Goal: Information Seeking & Learning: Learn about a topic

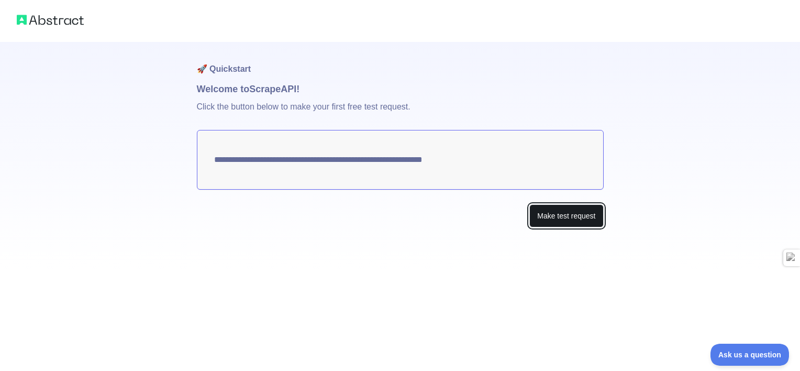
click at [543, 214] on button "Make test request" at bounding box center [566, 216] width 74 height 24
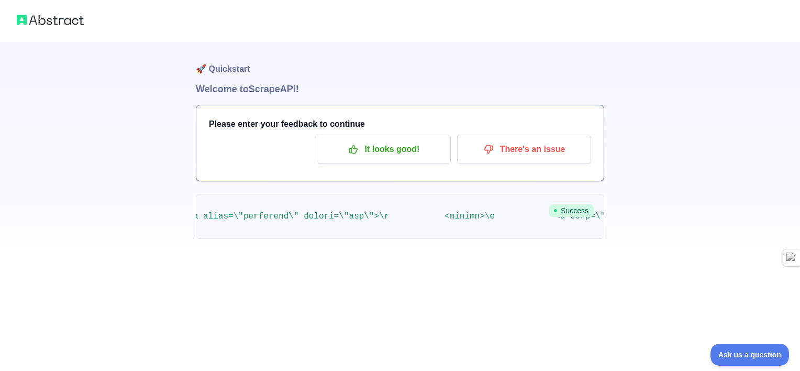
scroll to position [0, 292456]
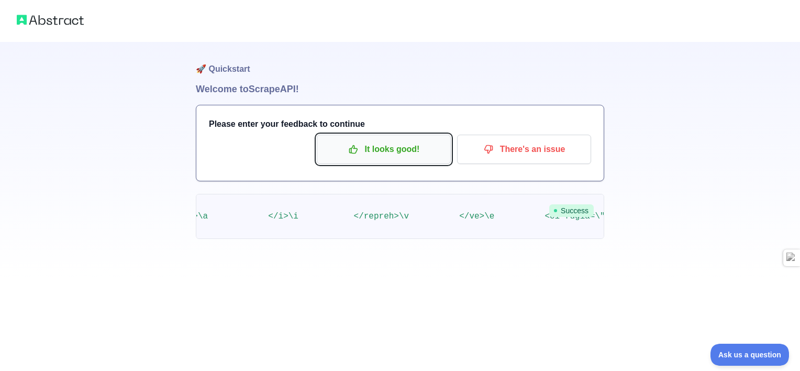
click at [411, 145] on p "It looks good!" at bounding box center [384, 149] width 118 height 18
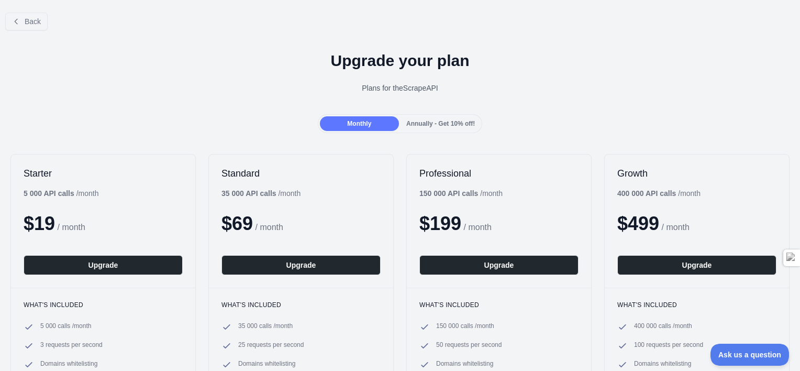
click at [461, 124] on span "Annually - Get 10% off!" at bounding box center [440, 123] width 69 height 7
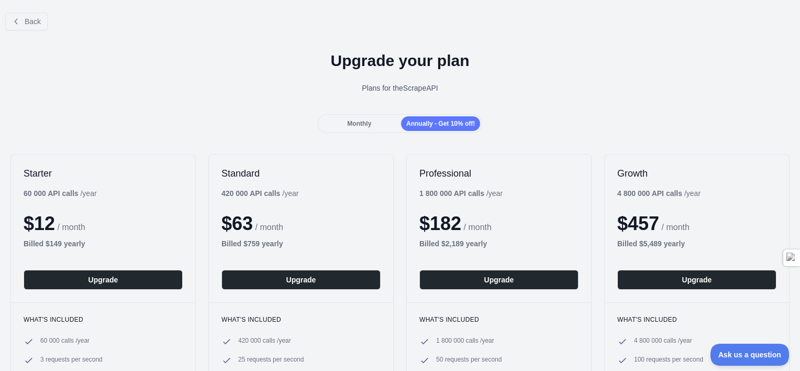
click at [357, 118] on div "Monthly" at bounding box center [359, 123] width 79 height 15
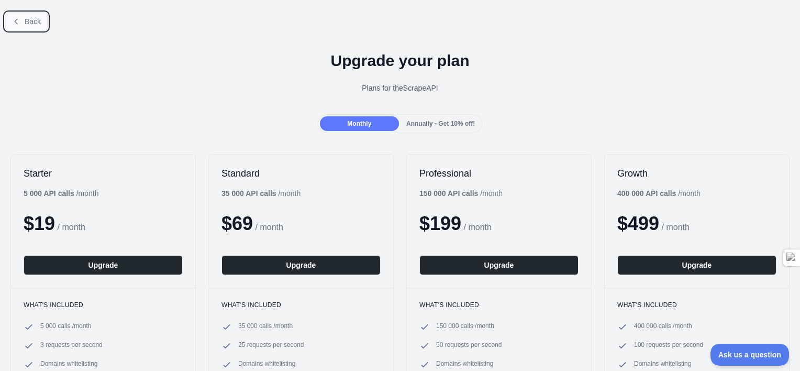
click at [38, 26] on button "Back" at bounding box center [26, 22] width 42 height 18
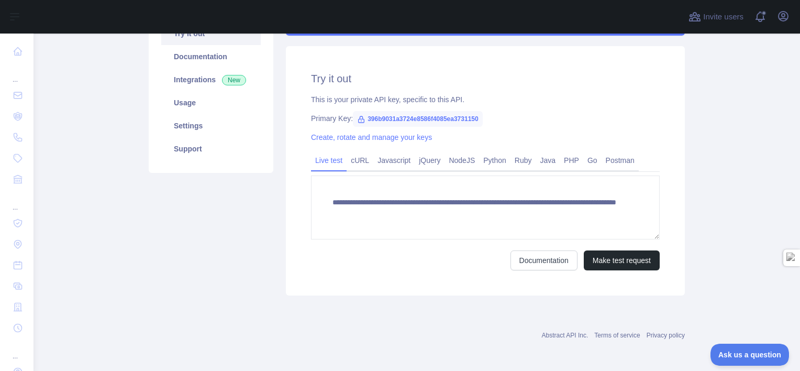
scroll to position [126, 0]
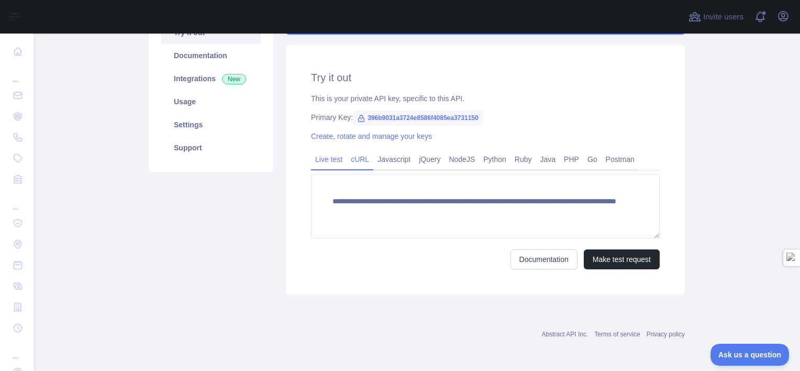
drag, startPoint x: 353, startPoint y: 164, endPoint x: 364, endPoint y: 163, distance: 11.0
click at [353, 164] on link "cURL" at bounding box center [360, 159] width 27 height 17
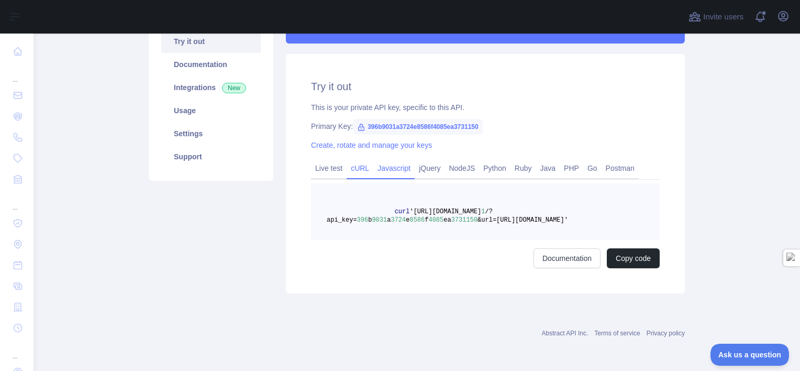
scroll to position [117, 0]
click at [490, 172] on link "Python" at bounding box center [494, 168] width 31 height 17
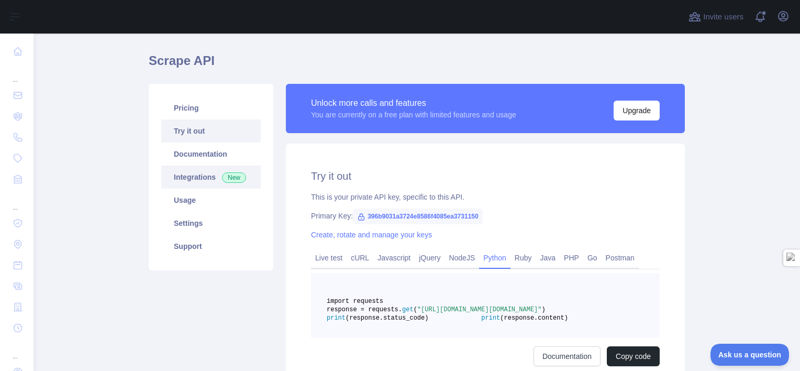
scroll to position [0, 0]
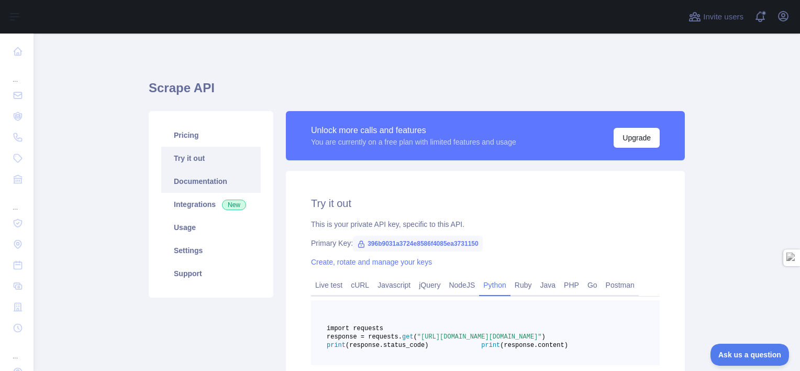
click at [225, 175] on link "Documentation" at bounding box center [211, 181] width 100 height 23
click at [237, 197] on link "Integrations New" at bounding box center [211, 204] width 100 height 23
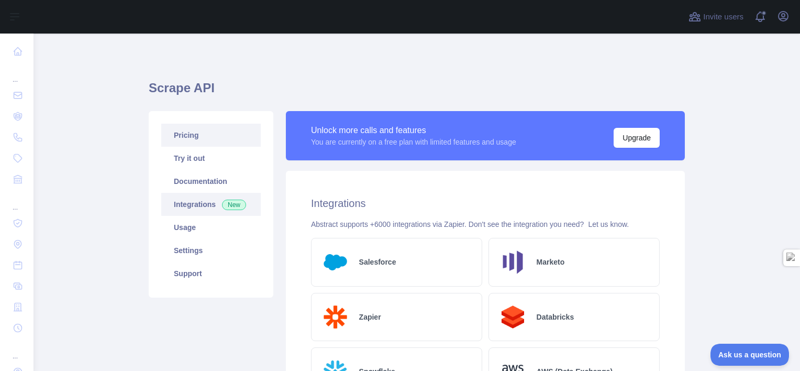
click at [237, 132] on link "Pricing" at bounding box center [211, 135] width 100 height 23
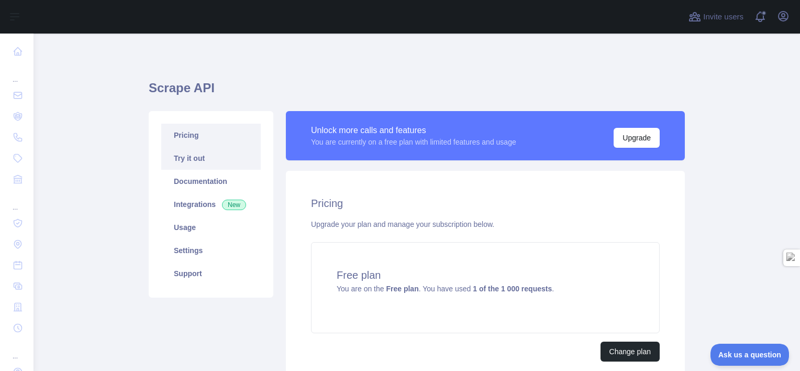
click at [242, 156] on link "Try it out" at bounding box center [211, 158] width 100 height 23
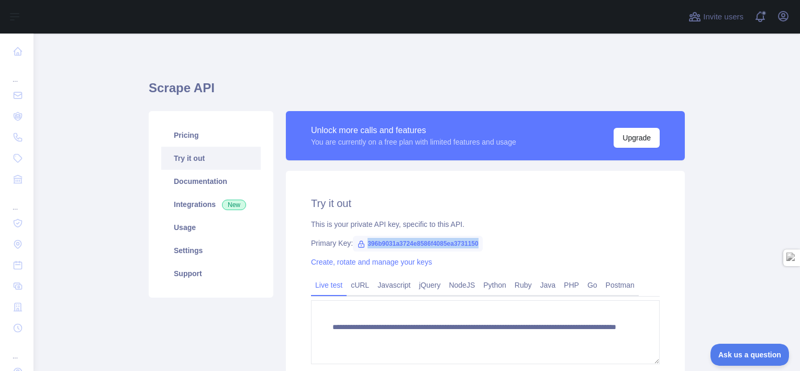
drag, startPoint x: 476, startPoint y: 242, endPoint x: 361, endPoint y: 249, distance: 114.4
click at [361, 249] on span "396b9031a3724e8586f4085ea3731150" at bounding box center [418, 244] width 130 height 16
copy span "396b9031a3724e8586f4085ea3731150"
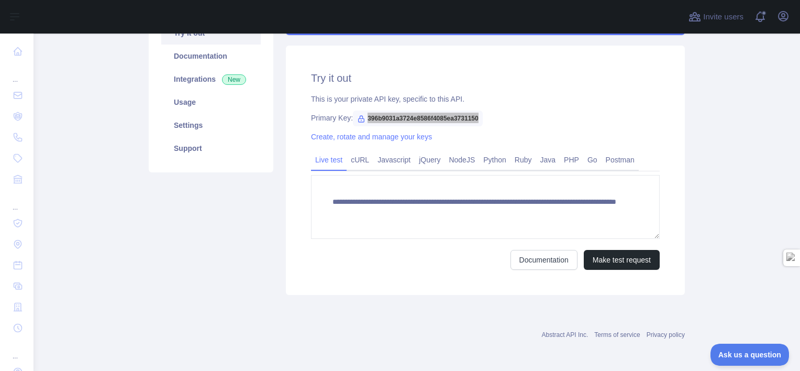
scroll to position [126, 0]
click at [484, 163] on link "Python" at bounding box center [494, 159] width 31 height 17
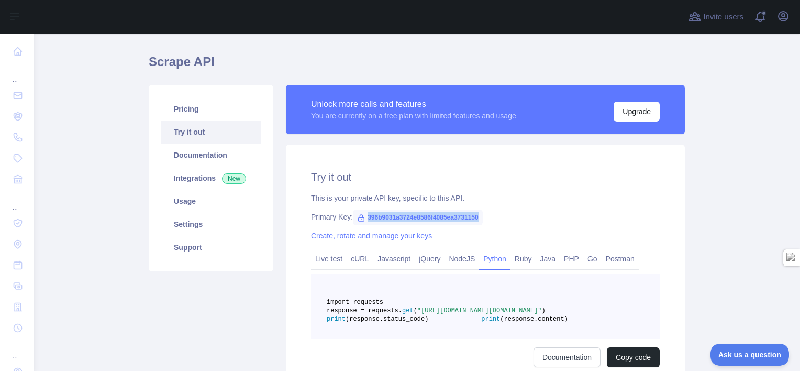
scroll to position [0, 0]
